Goal: Task Accomplishment & Management: Use online tool/utility

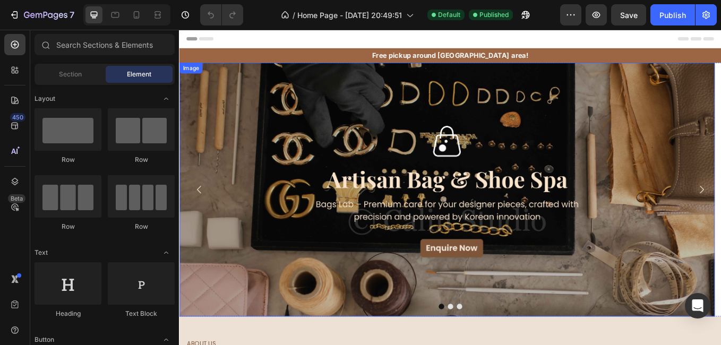
click at [219, 145] on img at bounding box center [493, 217] width 629 height 298
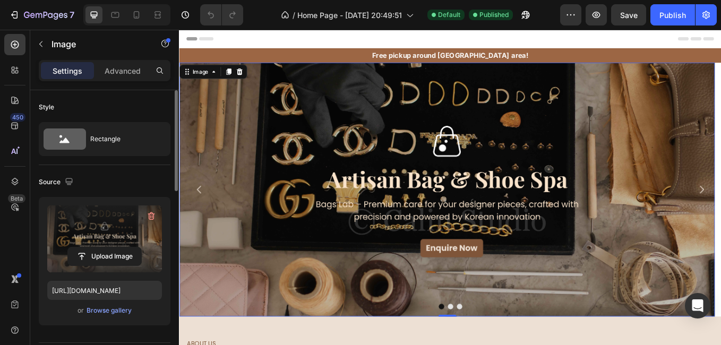
click at [124, 218] on label at bounding box center [104, 238] width 115 height 67
click at [124, 247] on input "file" at bounding box center [104, 256] width 73 height 18
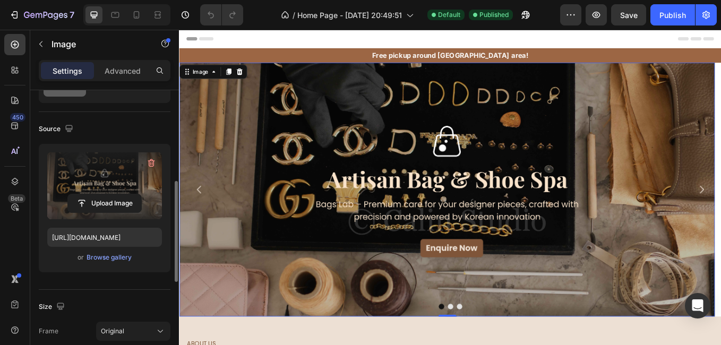
scroll to position [159, 0]
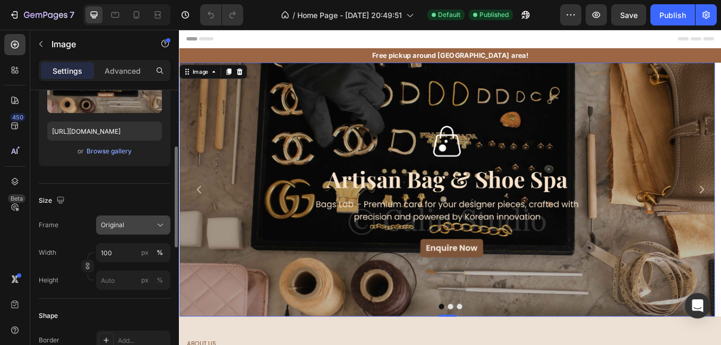
click at [162, 225] on icon at bounding box center [160, 225] width 5 height 3
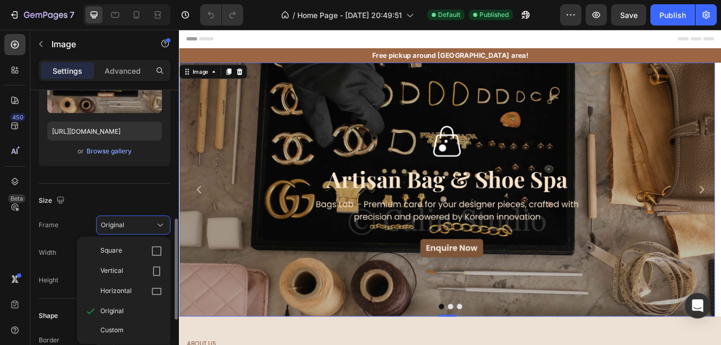
scroll to position [265, 0]
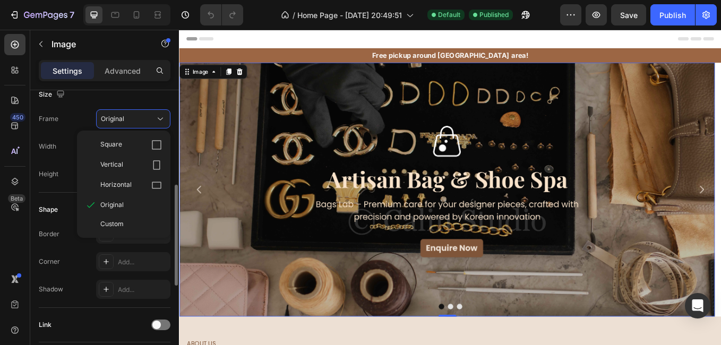
click at [50, 174] on label "Height" at bounding box center [49, 174] width 20 height 10
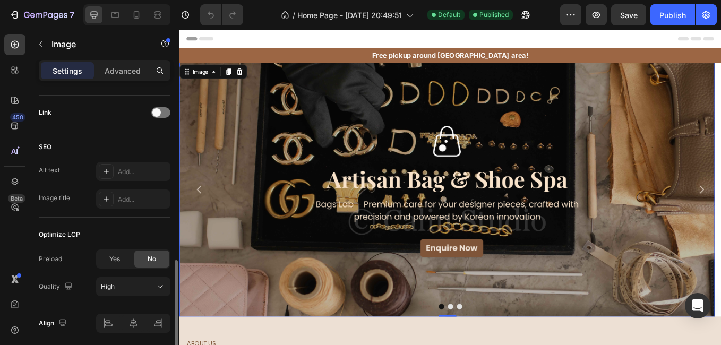
scroll to position [517, 0]
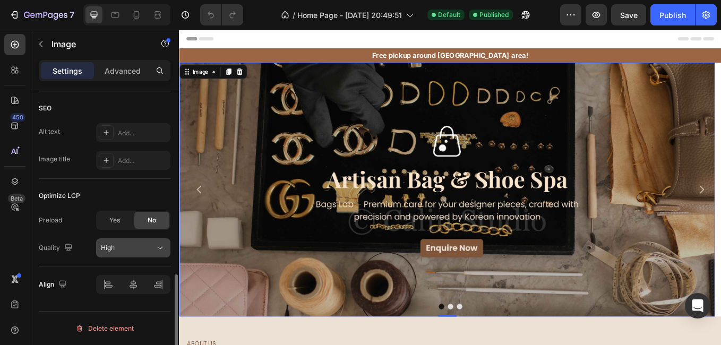
click at [107, 245] on span "High" at bounding box center [108, 248] width 14 height 8
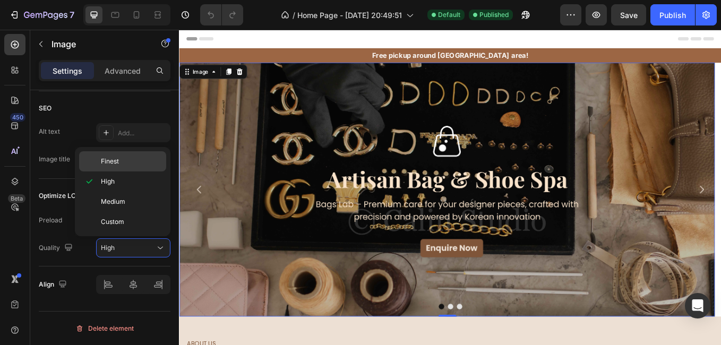
click at [117, 154] on div "Finest" at bounding box center [122, 161] width 87 height 20
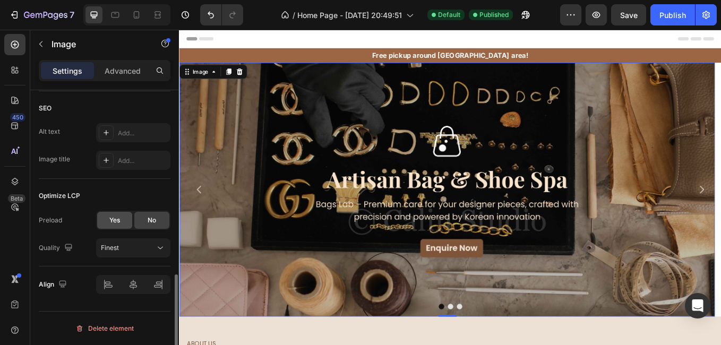
click at [111, 221] on span "Yes" at bounding box center [114, 221] width 11 height 10
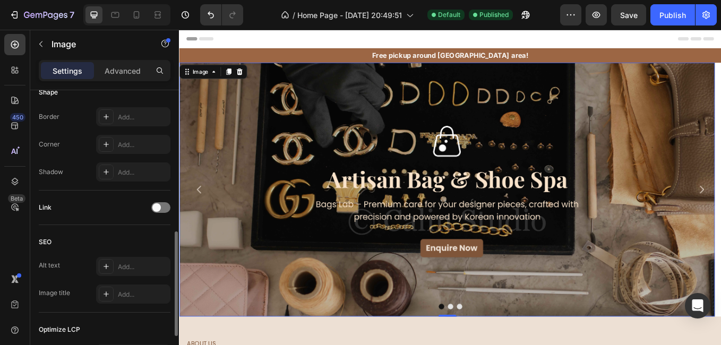
scroll to position [277, 0]
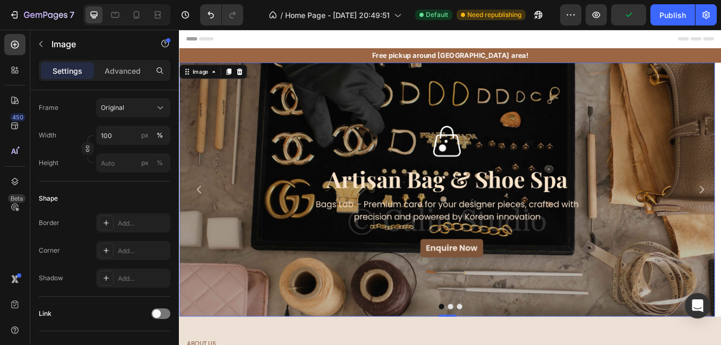
click at [720, 200] on img at bounding box center [493, 217] width 629 height 298
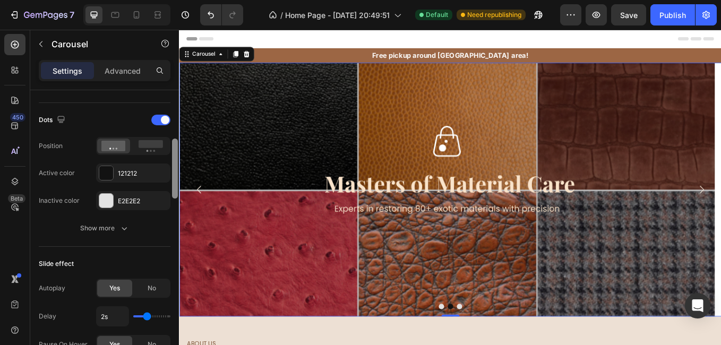
scroll to position [478, 0]
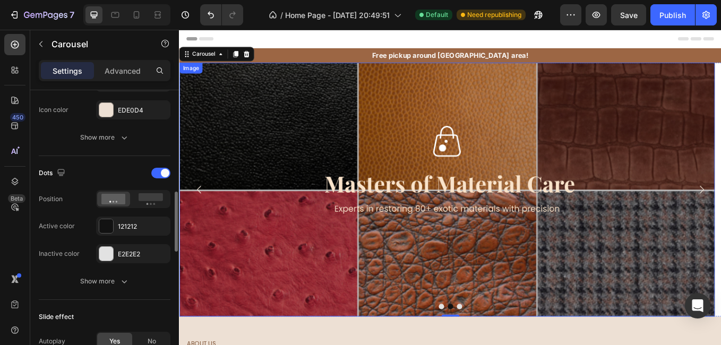
click at [447, 184] on img at bounding box center [493, 217] width 629 height 298
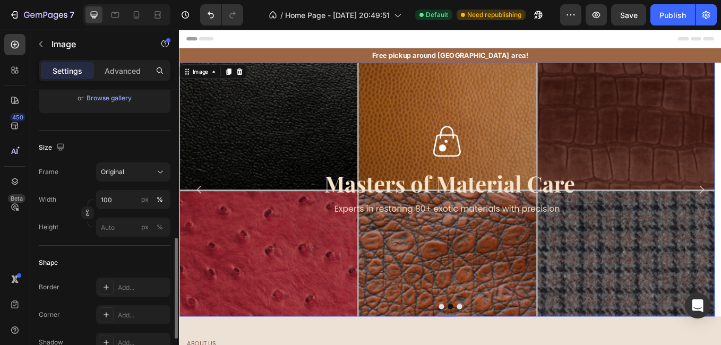
scroll to position [265, 0]
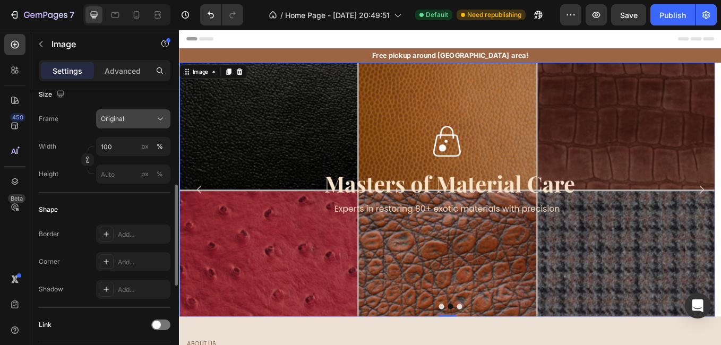
click at [131, 125] on button "Original" at bounding box center [133, 118] width 74 height 19
click at [51, 101] on div "Size" at bounding box center [53, 95] width 28 height 14
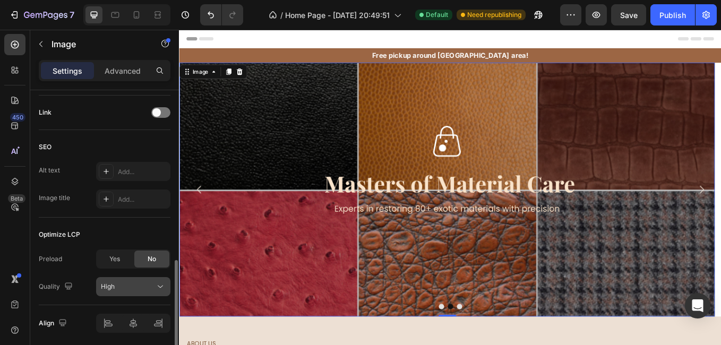
scroll to position [517, 0]
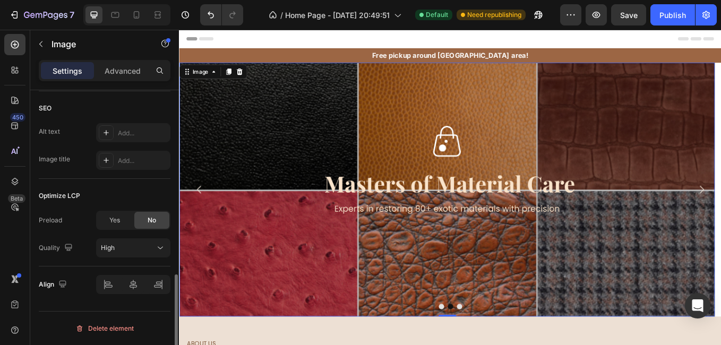
click at [123, 238] on div "Preload Yes No Quality High" at bounding box center [105, 234] width 132 height 47
click at [126, 242] on button "High" at bounding box center [133, 247] width 74 height 19
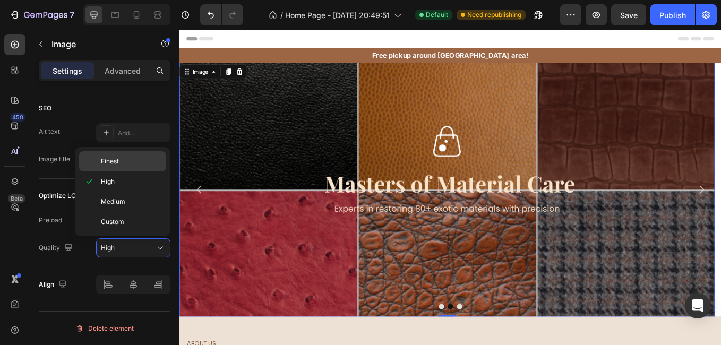
click at [125, 163] on p "Finest" at bounding box center [131, 162] width 61 height 10
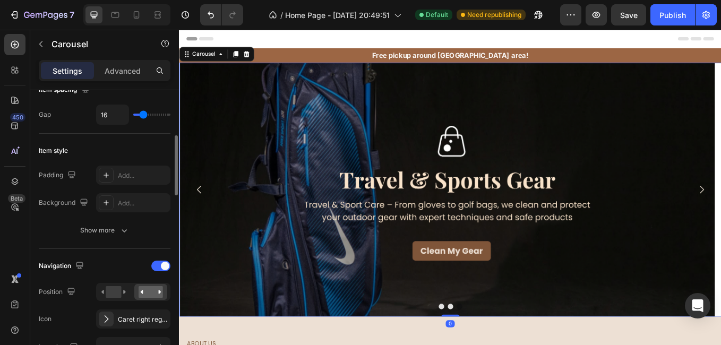
scroll to position [372, 0]
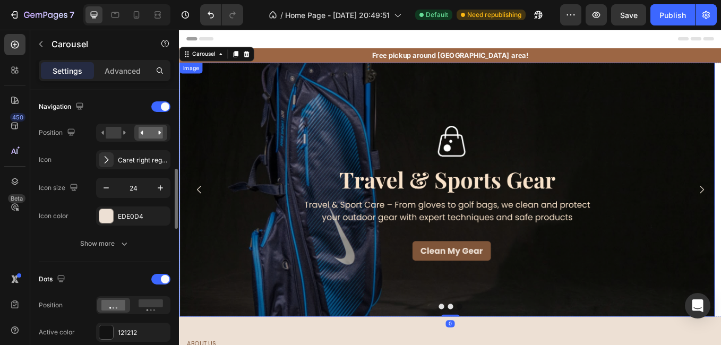
click at [401, 179] on img at bounding box center [493, 217] width 629 height 298
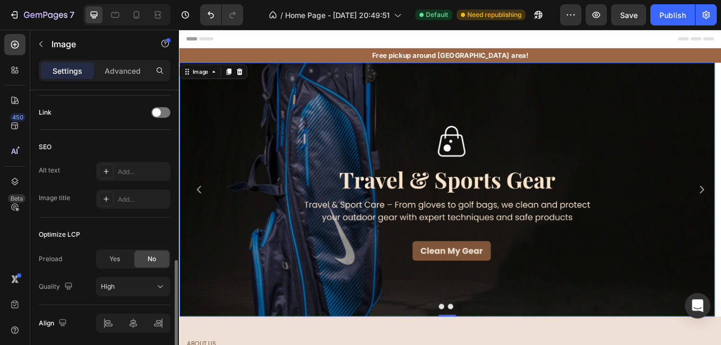
scroll to position [517, 0]
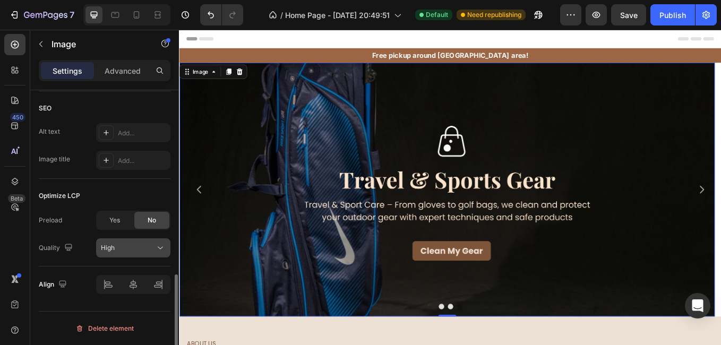
click at [107, 243] on div "High" at bounding box center [133, 248] width 65 height 11
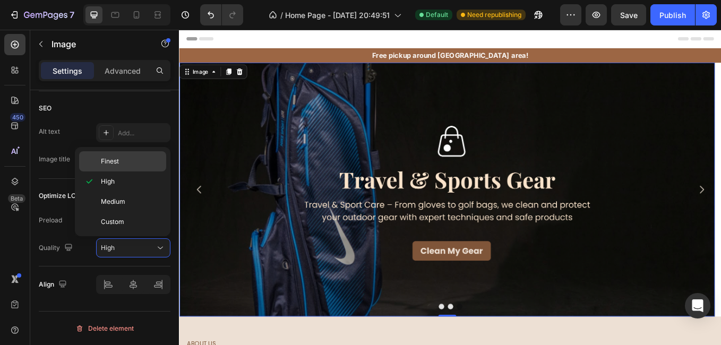
click at [141, 156] on div "Finest" at bounding box center [122, 161] width 87 height 20
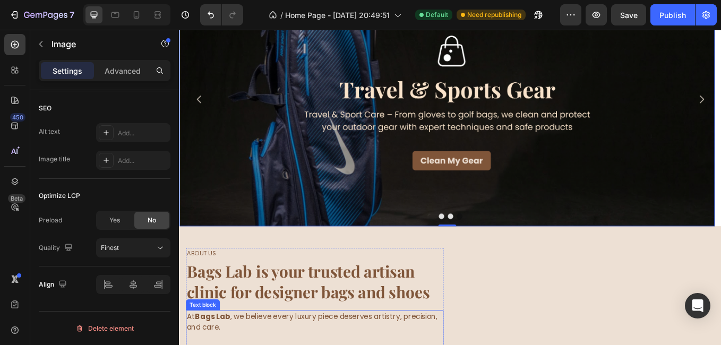
scroll to position [319, 0]
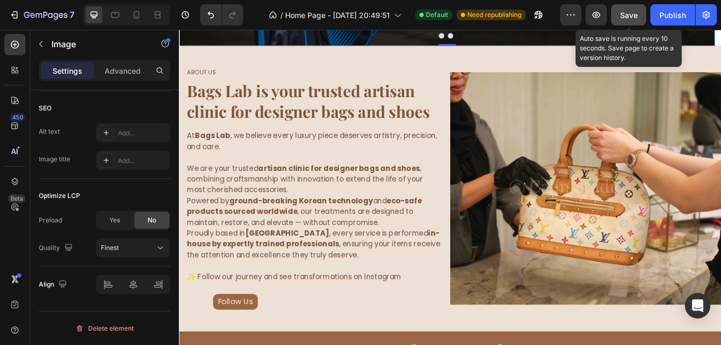
click at [633, 15] on span "Save" at bounding box center [629, 15] width 18 height 9
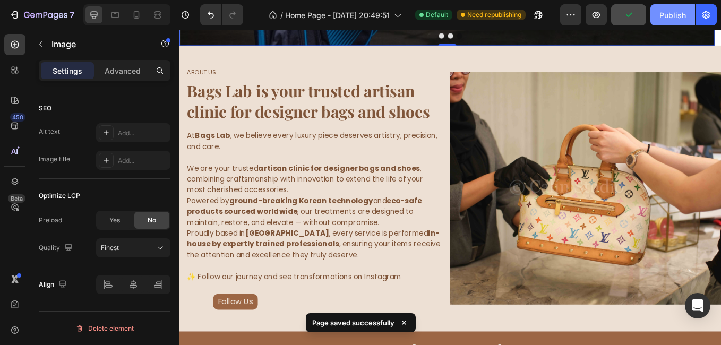
click at [675, 16] on div "Publish" at bounding box center [672, 15] width 27 height 11
